Goal: Task Accomplishment & Management: Use online tool/utility

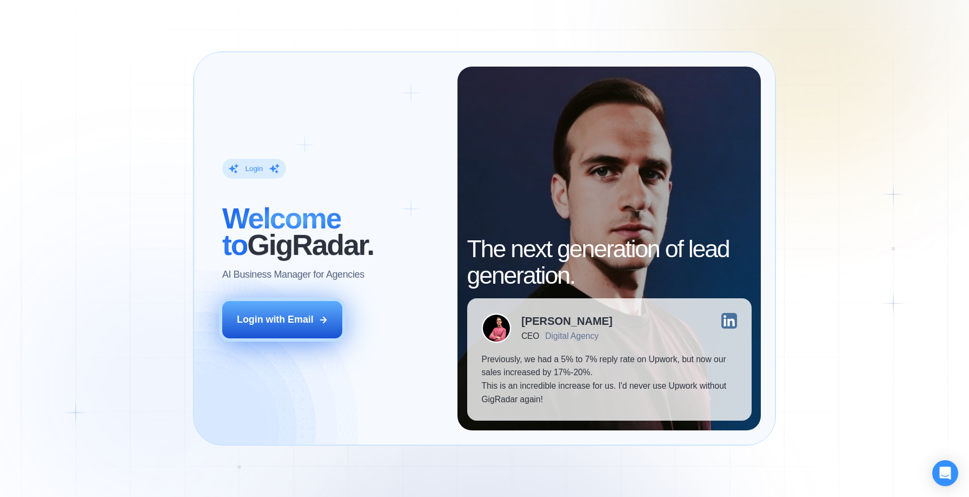
click at [296, 324] on div "Login with Email" at bounding box center [275, 320] width 77 height 14
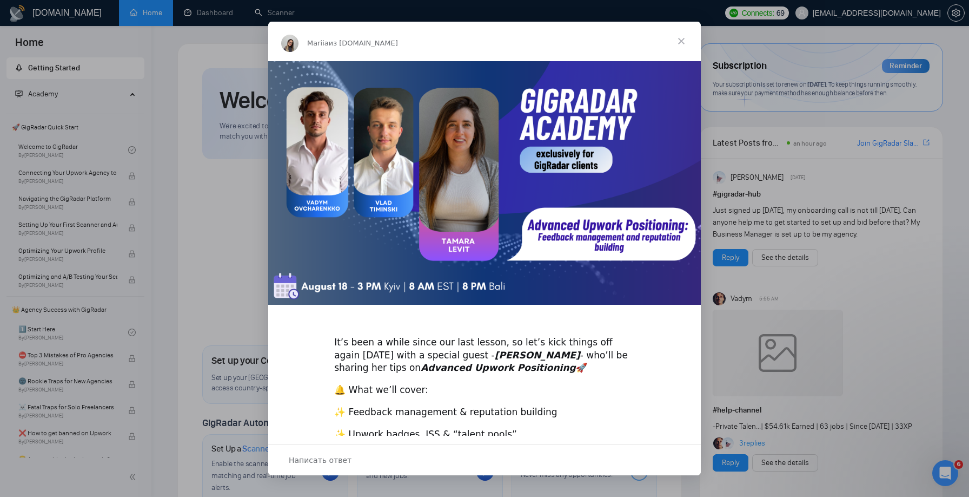
click at [679, 40] on span "Закрыть" at bounding box center [681, 41] width 39 height 39
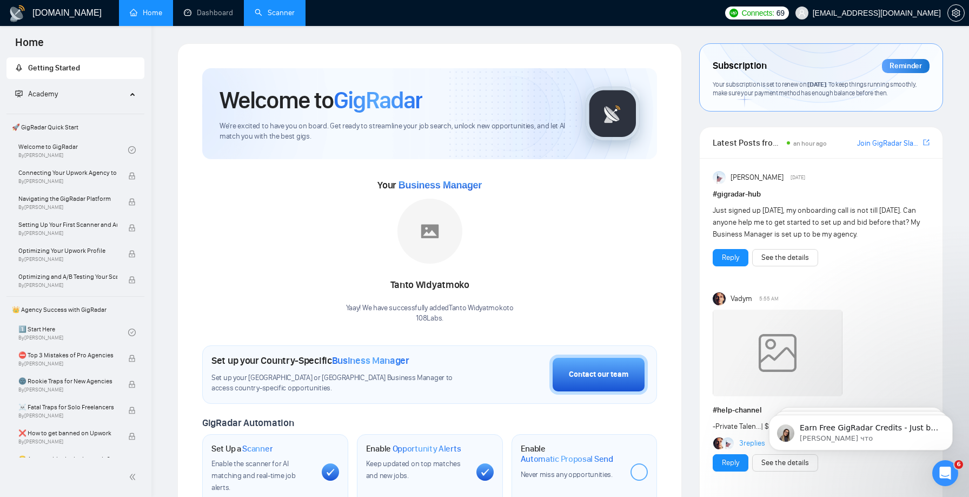
click at [279, 17] on link "Scanner" at bounding box center [275, 12] width 40 height 9
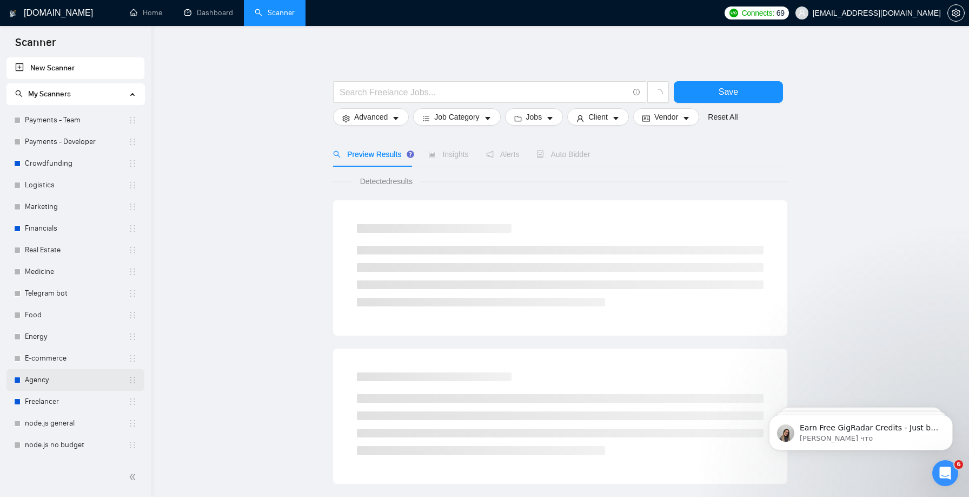
click at [41, 376] on link "Agency" at bounding box center [76, 380] width 103 height 22
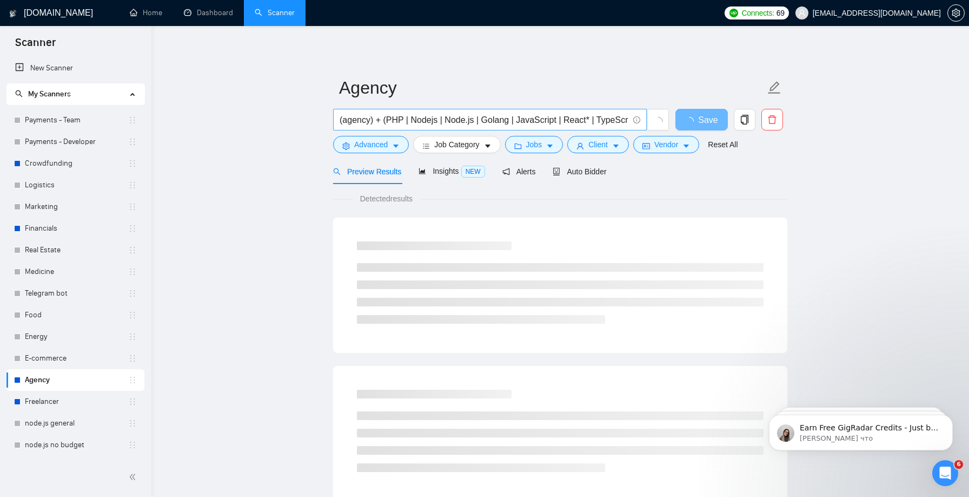
click at [458, 121] on input "(agency) + (PHP | Nodejs | Node.js | Golang | JavaScript | React* | TypeScript)" at bounding box center [484, 120] width 289 height 14
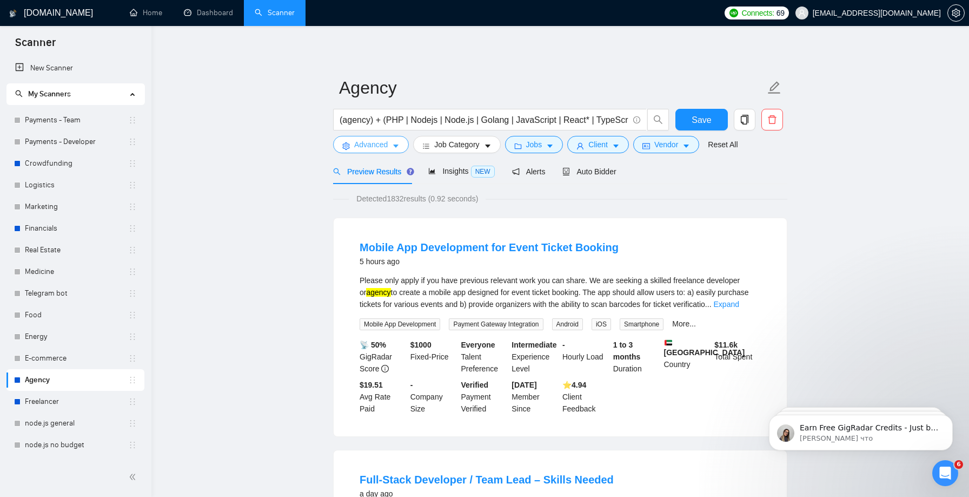
click at [375, 146] on span "Advanced" at bounding box center [371, 144] width 34 height 12
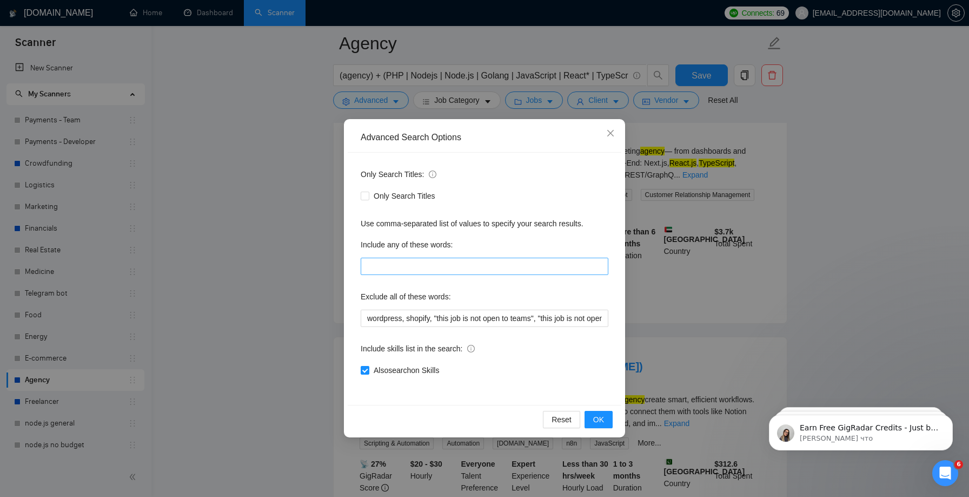
scroll to position [406, 0]
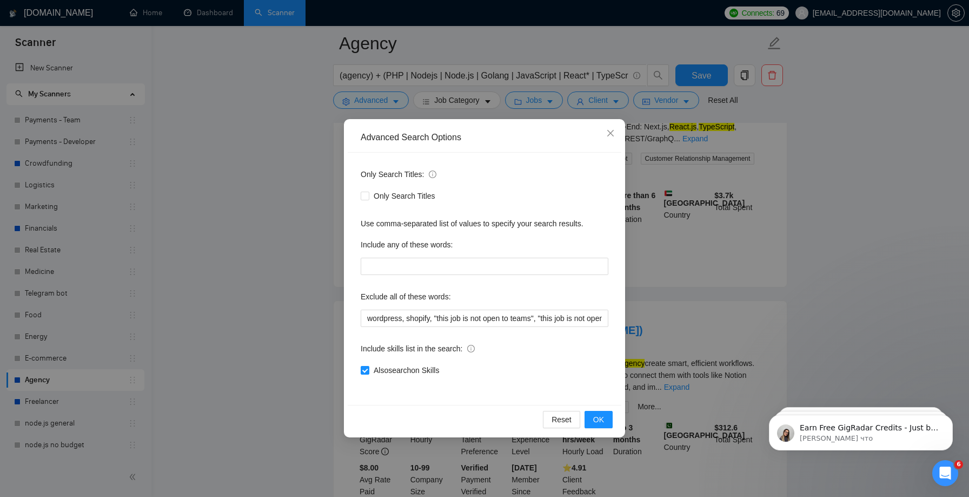
click at [413, 293] on label "Exclude all of these words:" at bounding box center [406, 296] width 90 height 17
copy label "Exclude all of these words:"
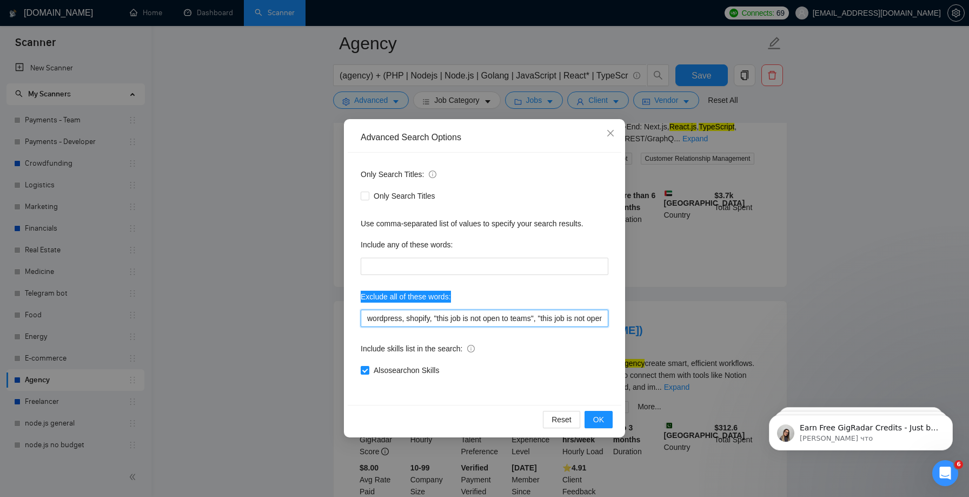
click at [474, 320] on input "wordpress, shopify, "this job is not open to teams", "this job is not open to a…" at bounding box center [485, 317] width 248 height 17
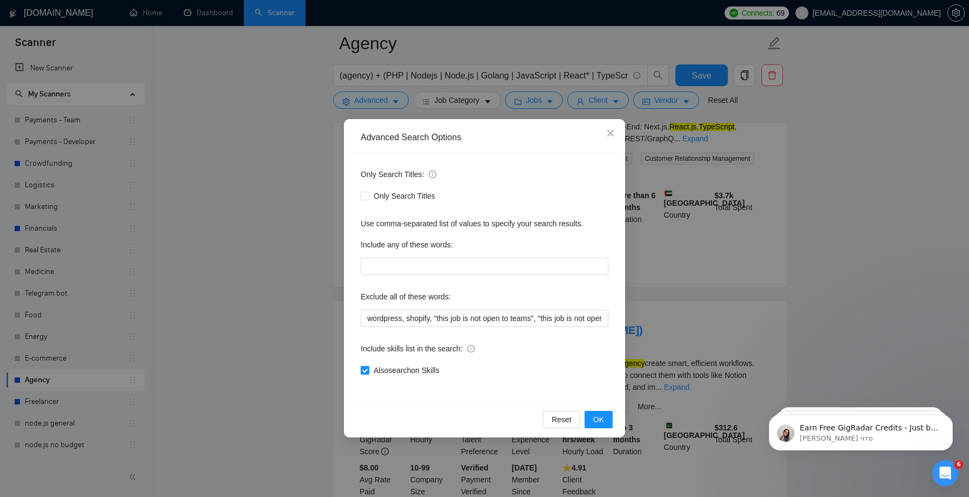
click at [288, 275] on div "Advanced Search Options Only Search Titles: Only Search Titles Use comma-separa…" at bounding box center [484, 248] width 969 height 497
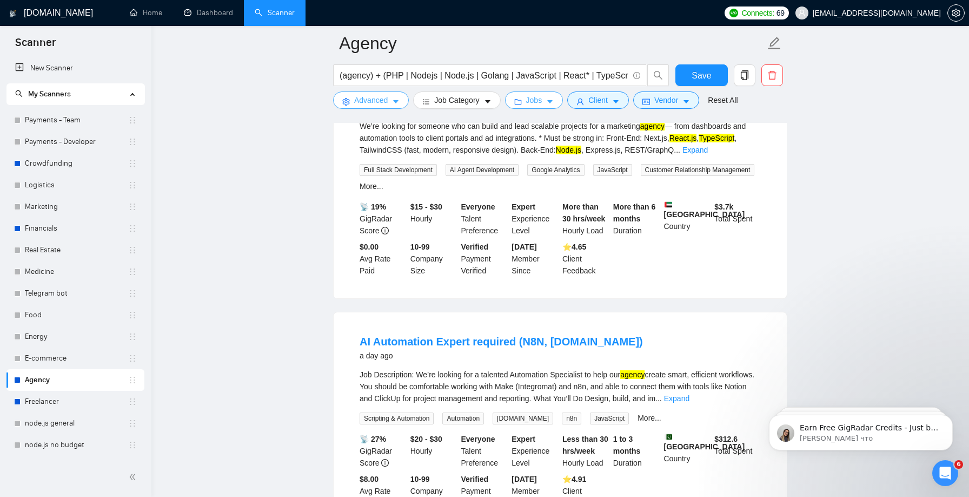
scroll to position [396, 0]
click at [554, 102] on icon "caret-down" at bounding box center [550, 102] width 8 height 8
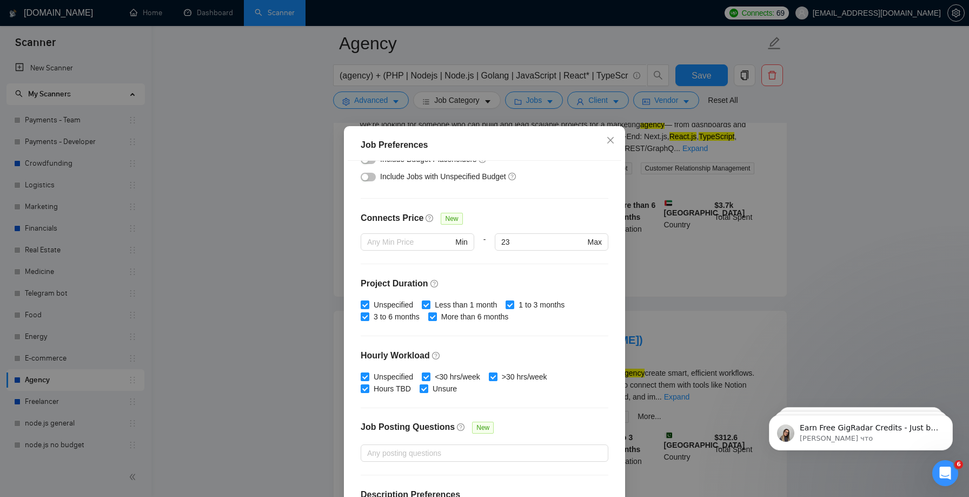
scroll to position [262, 0]
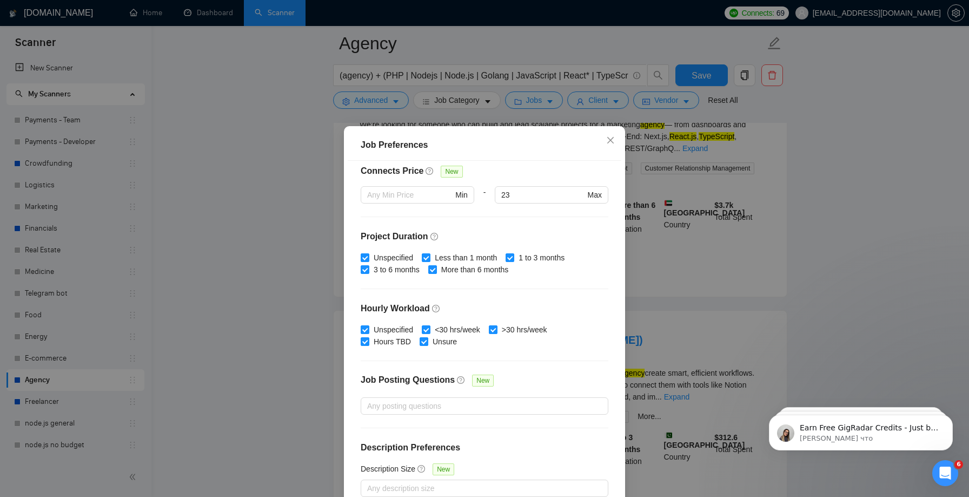
click at [281, 297] on div "Job Preferences Budget Project Type All Fixed Price Hourly Rate Fixed Price Bud…" at bounding box center [484, 248] width 969 height 497
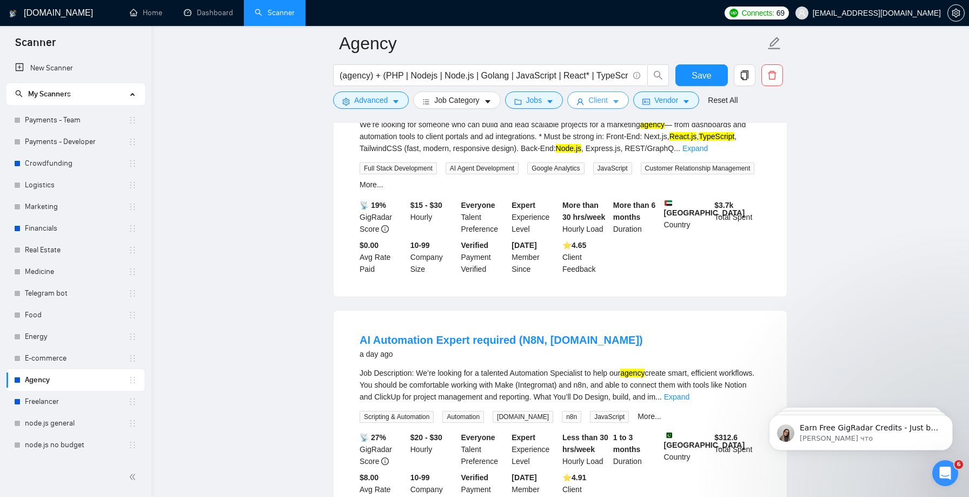
click at [608, 104] on span "Client" at bounding box center [597, 100] width 19 height 12
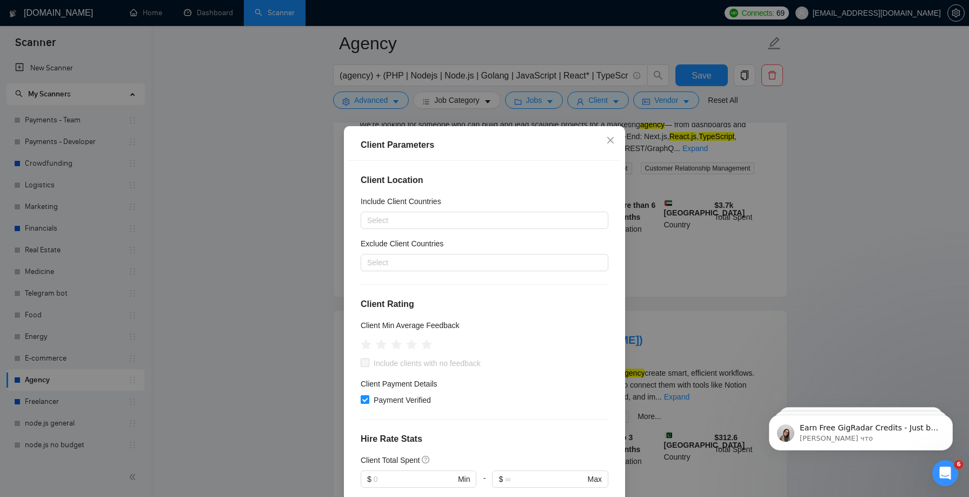
click at [235, 302] on div "Client Parameters Client Location Include Client Countries Select Exclude Clien…" at bounding box center [484, 248] width 969 height 497
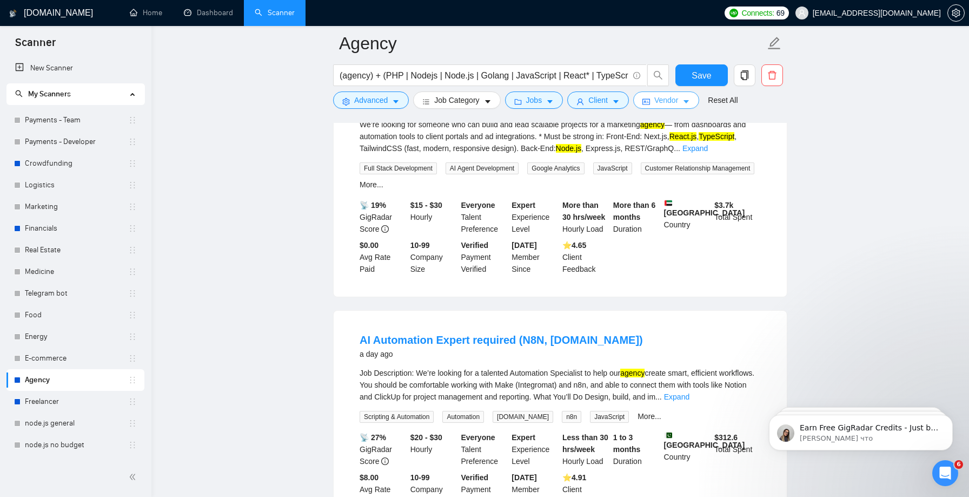
click at [668, 107] on button "Vendor" at bounding box center [666, 99] width 66 height 17
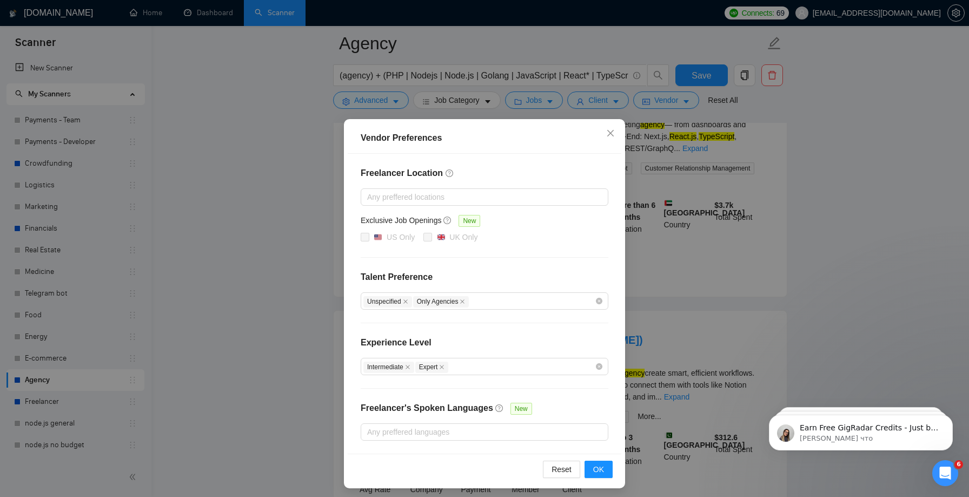
click at [274, 267] on div "Vendor Preferences Freelancer Location Any preffered locations Exclusive Job Op…" at bounding box center [484, 248] width 969 height 497
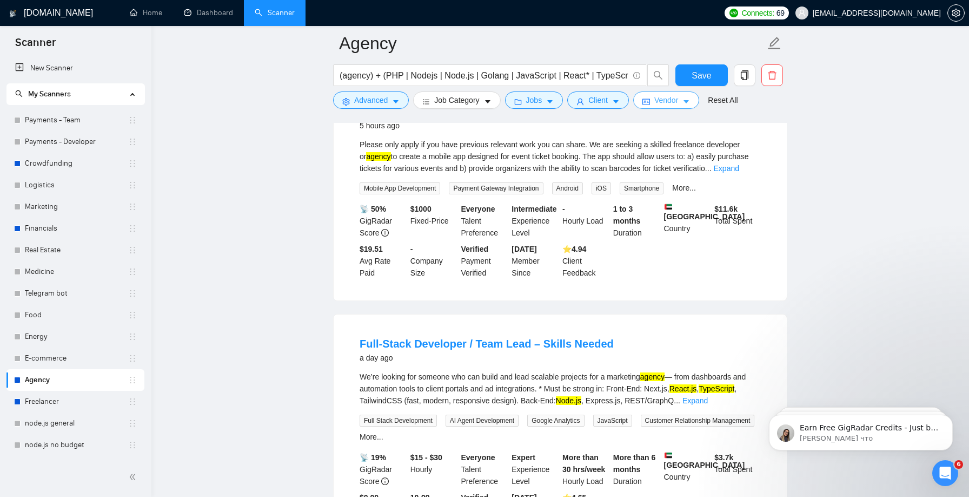
scroll to position [0, 0]
